Goal: Manage account settings

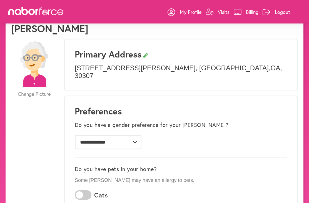
scroll to position [23, 0]
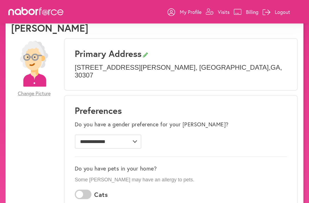
click at [250, 12] on p "Billing" at bounding box center [252, 12] width 13 height 7
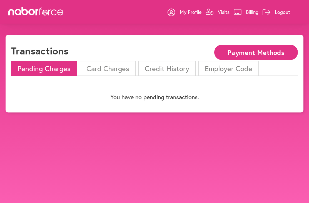
click at [268, 53] on button "Payment Methods" at bounding box center [257, 52] width 84 height 15
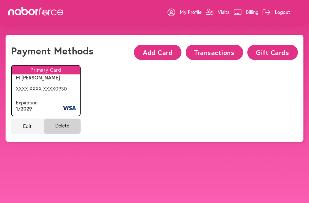
click at [193, 11] on p "My Profile" at bounding box center [191, 12] width 22 height 7
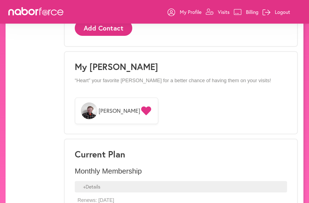
scroll to position [411, 0]
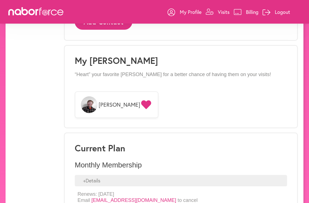
click at [83, 192] on p "Renews: [DATE] Email [EMAIL_ADDRESS][DOMAIN_NAME] to cancel" at bounding box center [138, 198] width 120 height 12
click at [111, 198] on link "[EMAIL_ADDRESS][DOMAIN_NAME]" at bounding box center [134, 201] width 85 height 6
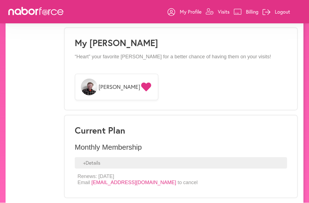
scroll to position [429, 0]
